Goal: Task Accomplishment & Management: Manage account settings

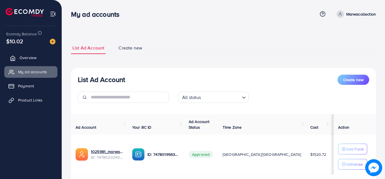
drag, startPoint x: 0, startPoint y: 0, endPoint x: 34, endPoint y: 54, distance: 63.8
click at [34, 54] on link "Overview" at bounding box center [30, 57] width 53 height 11
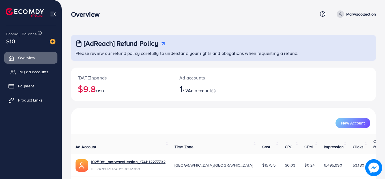
click at [40, 72] on span "My ad accounts" at bounding box center [34, 72] width 29 height 6
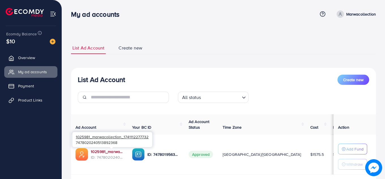
click at [113, 152] on link "1025981_marwacollection_1741112277732" at bounding box center [107, 152] width 32 height 6
